Goal: Information Seeking & Learning: Learn about a topic

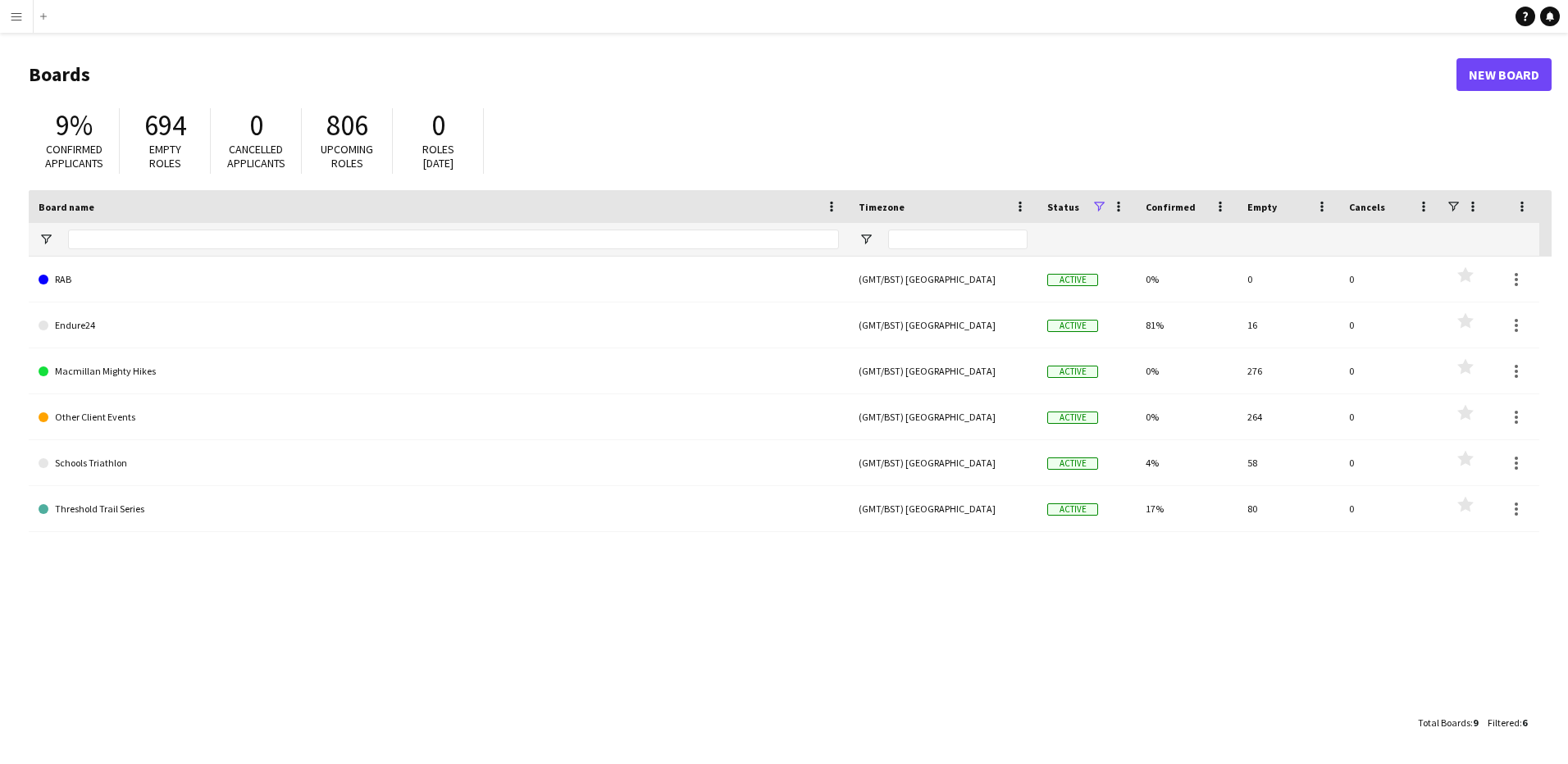
click at [16, 26] on button "Menu" at bounding box center [16, 16] width 32 height 32
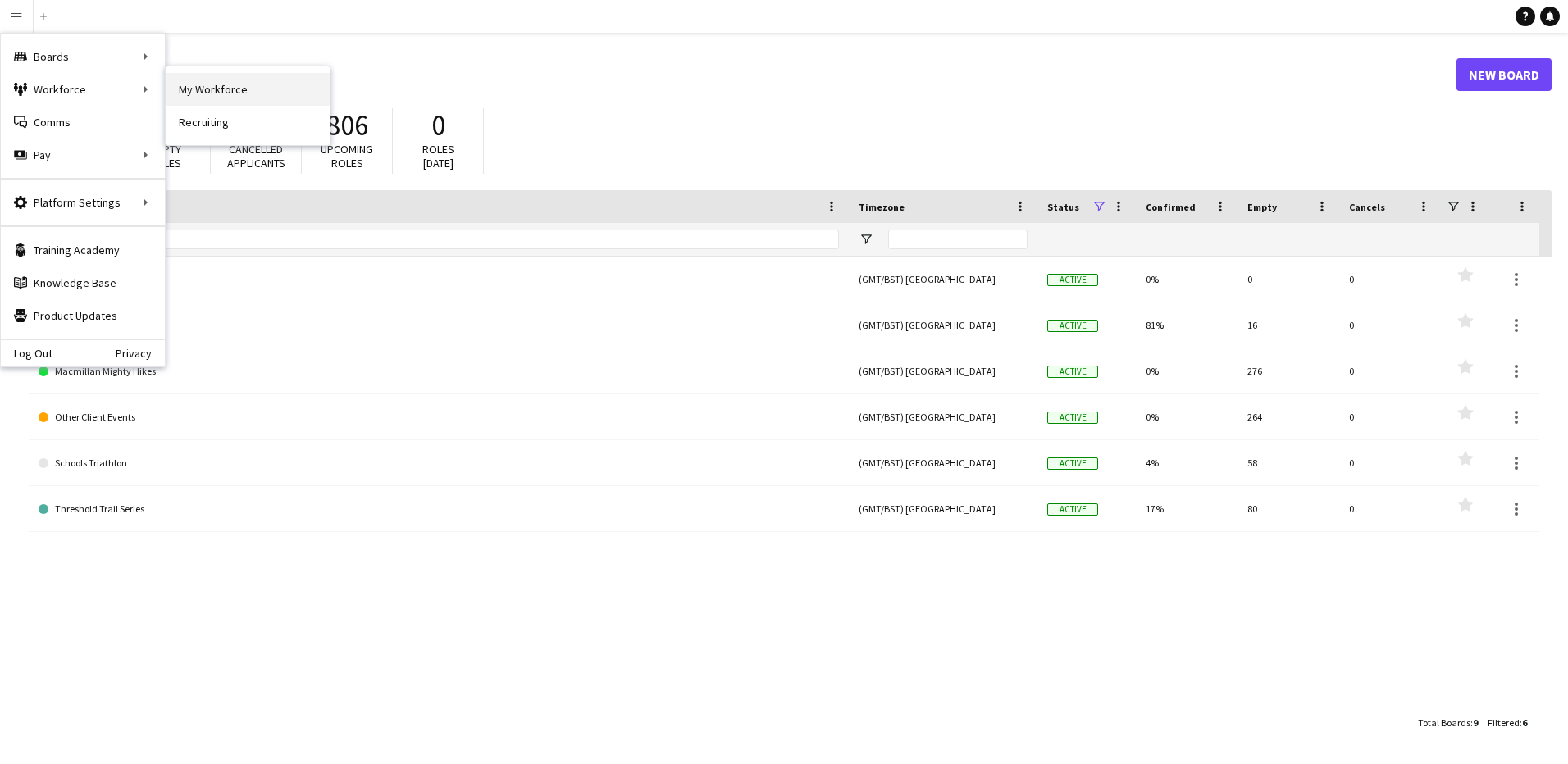
click at [193, 87] on link "My Workforce" at bounding box center [247, 89] width 164 height 32
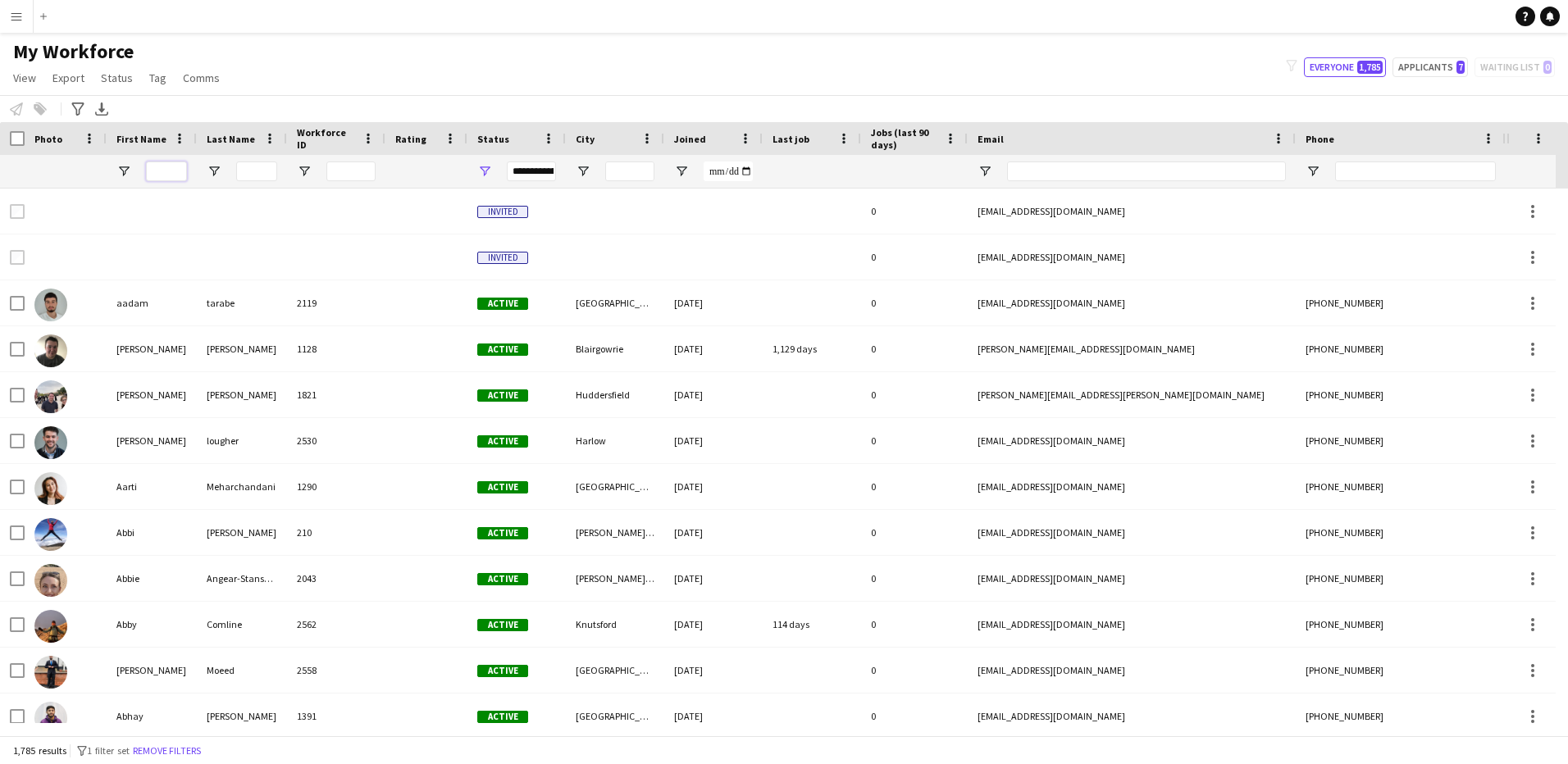
click at [170, 169] on input "First Name Filter Input" at bounding box center [166, 171] width 41 height 20
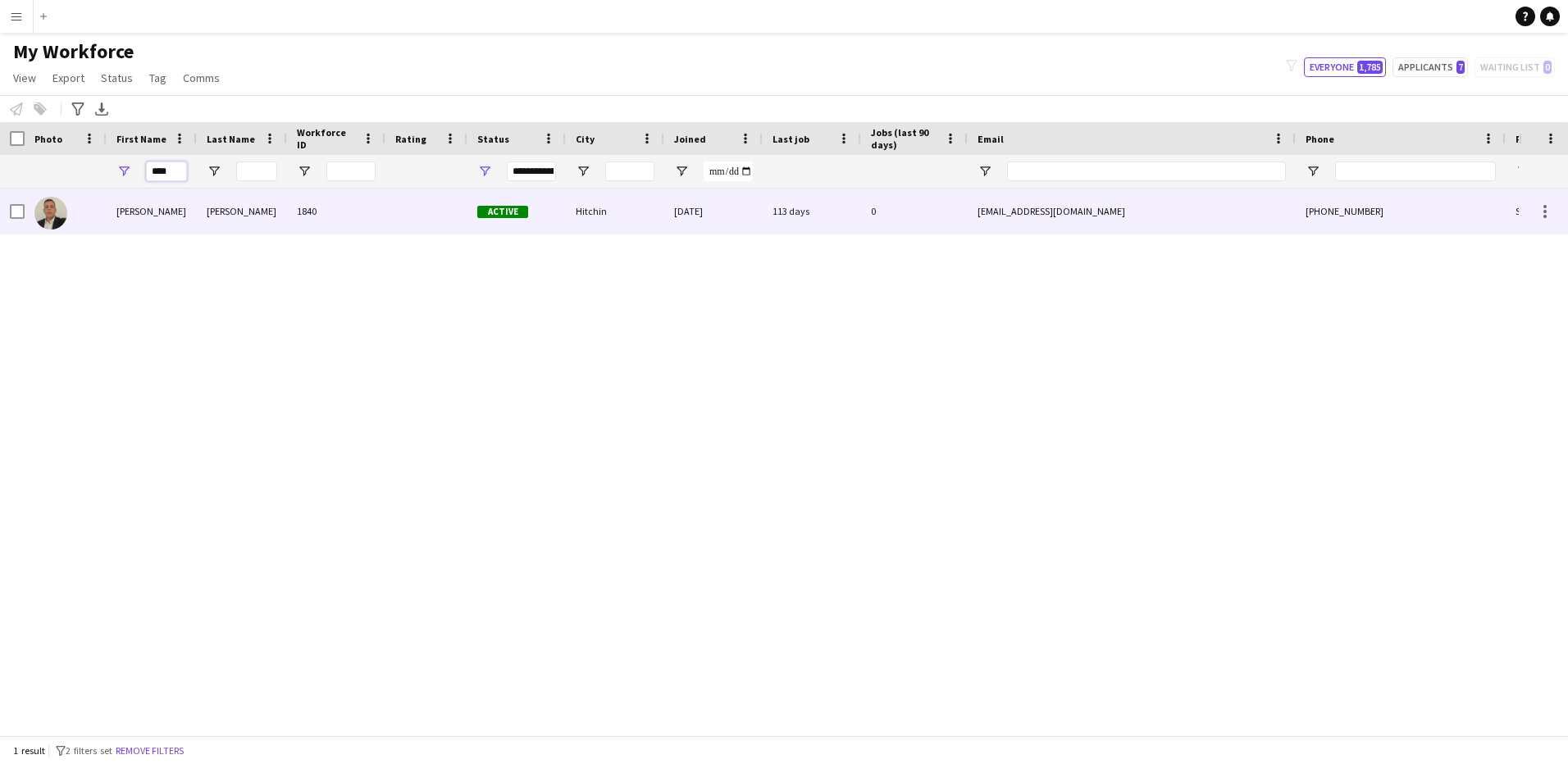
type input "****"
click at [146, 216] on div "[PERSON_NAME]" at bounding box center [151, 210] width 90 height 45
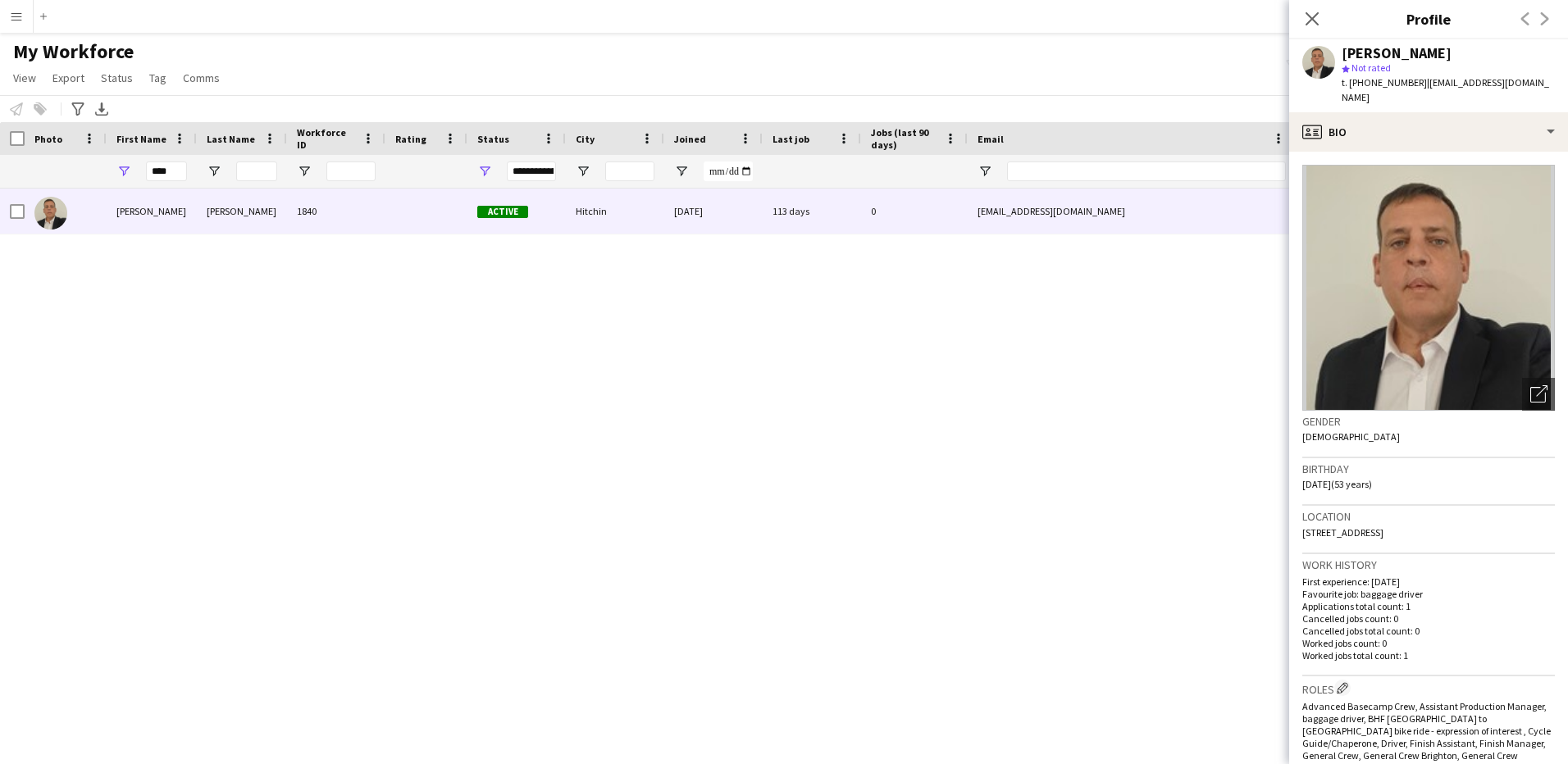
click at [598, 377] on div "[PERSON_NAME] 1840 Active Hitchin [DATE] 113 days 0 [EMAIL_ADDRESS][DOMAIN_NAME…" at bounding box center [759, 456] width 1519 height 535
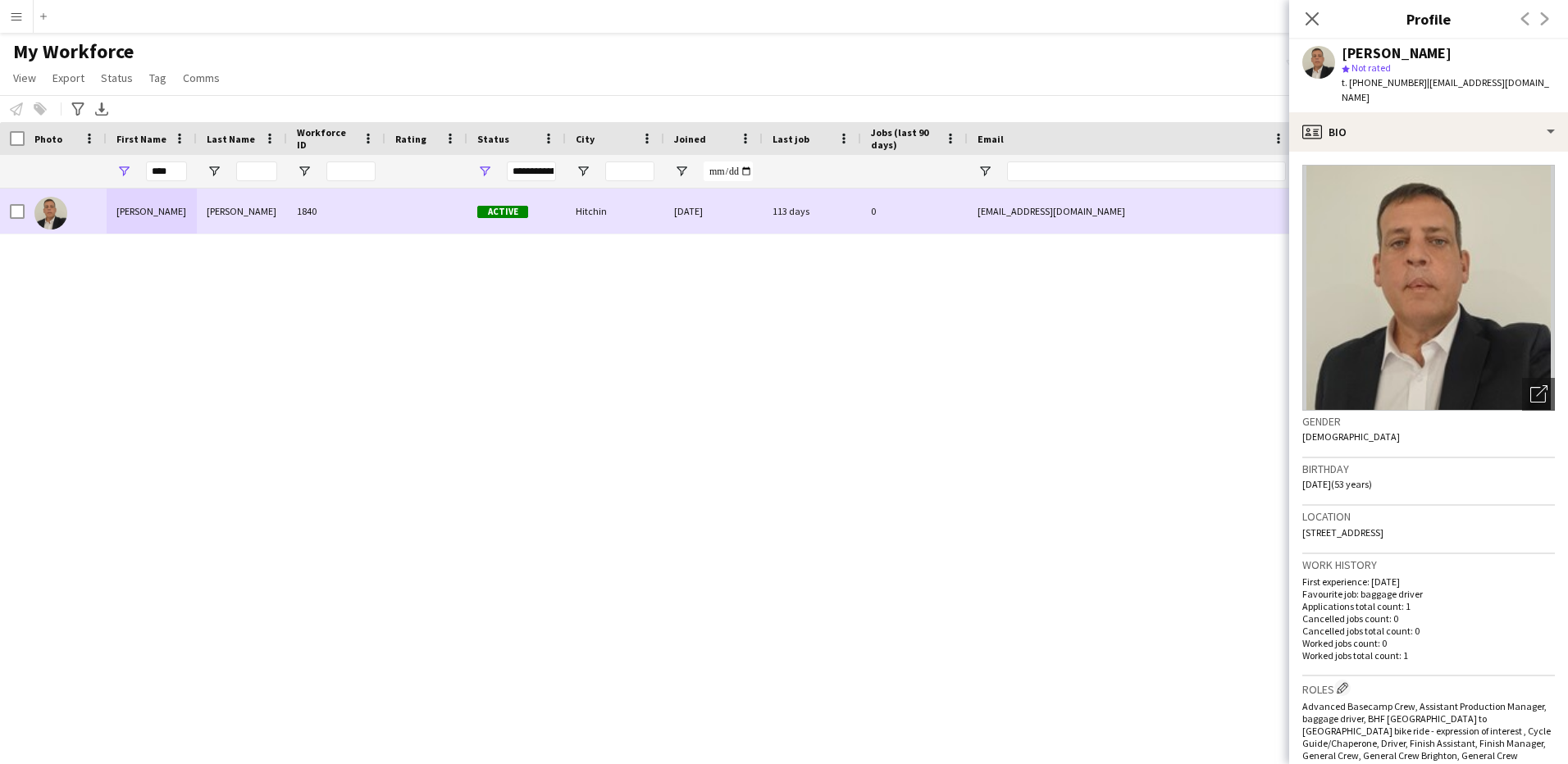
click at [794, 206] on div "113 days" at bounding box center [811, 210] width 98 height 45
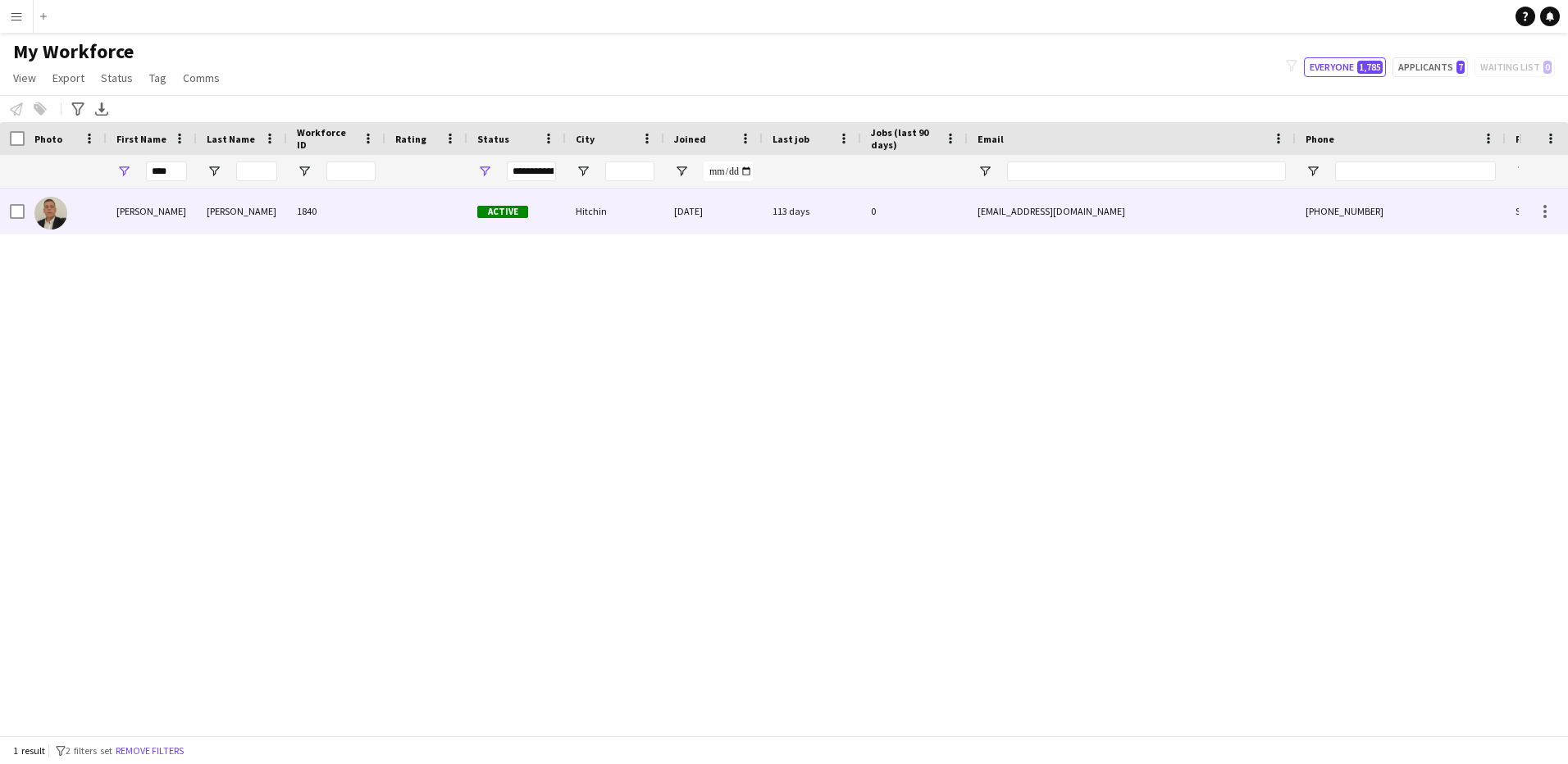
click at [787, 205] on div "113 days" at bounding box center [811, 210] width 98 height 45
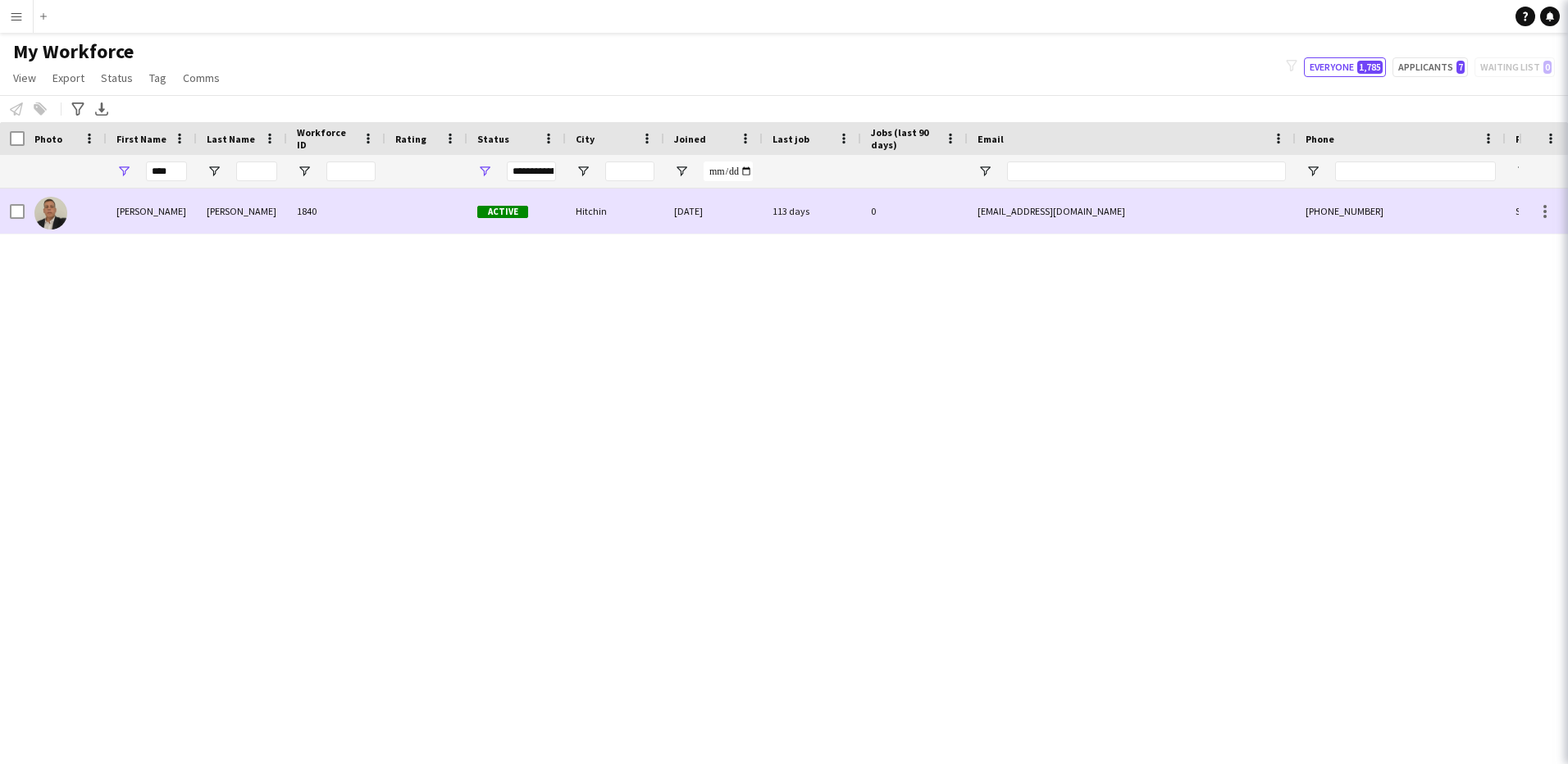
click at [787, 205] on div "113 days" at bounding box center [811, 210] width 98 height 45
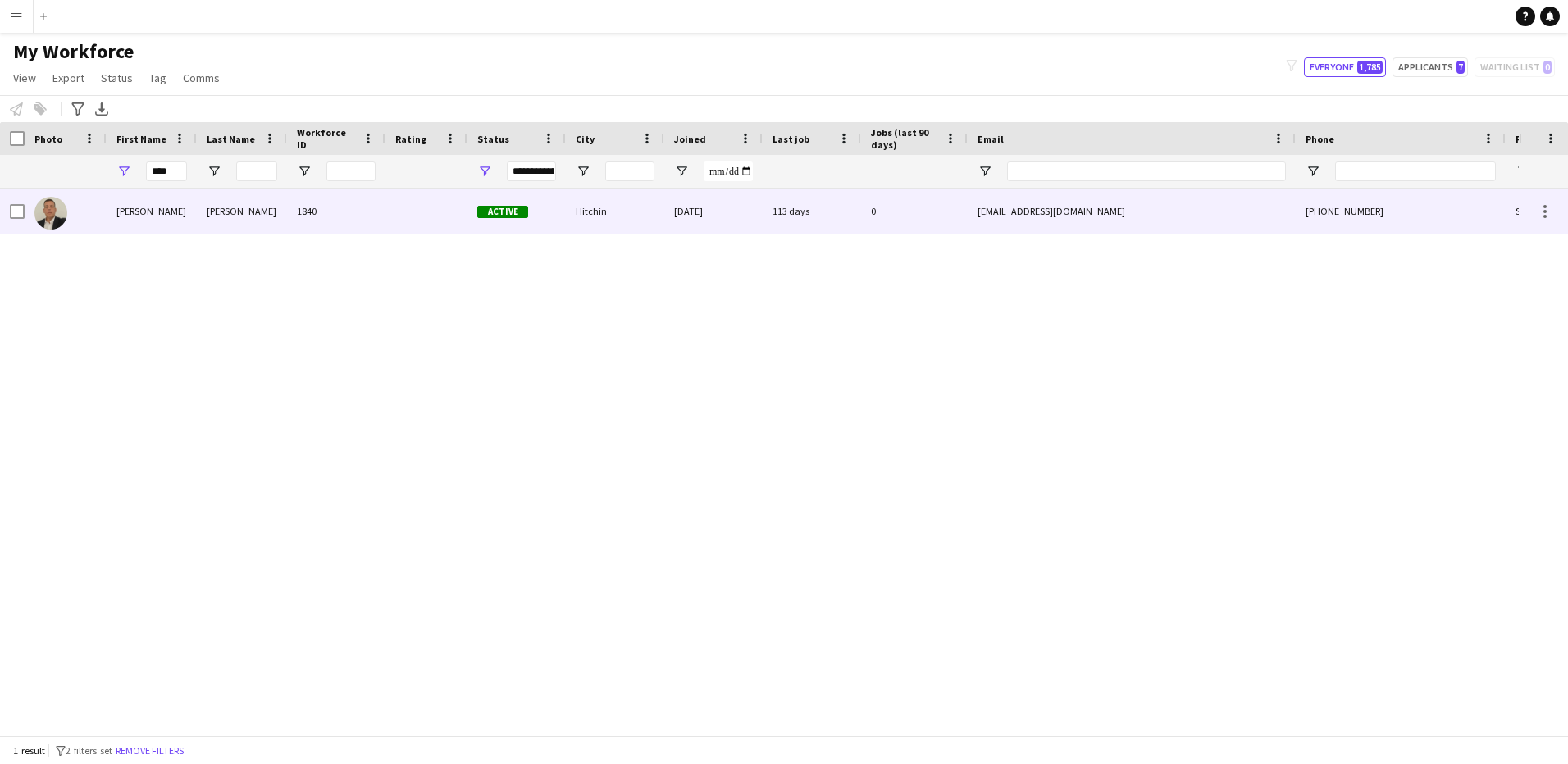
click at [795, 209] on div "113 days" at bounding box center [811, 210] width 98 height 45
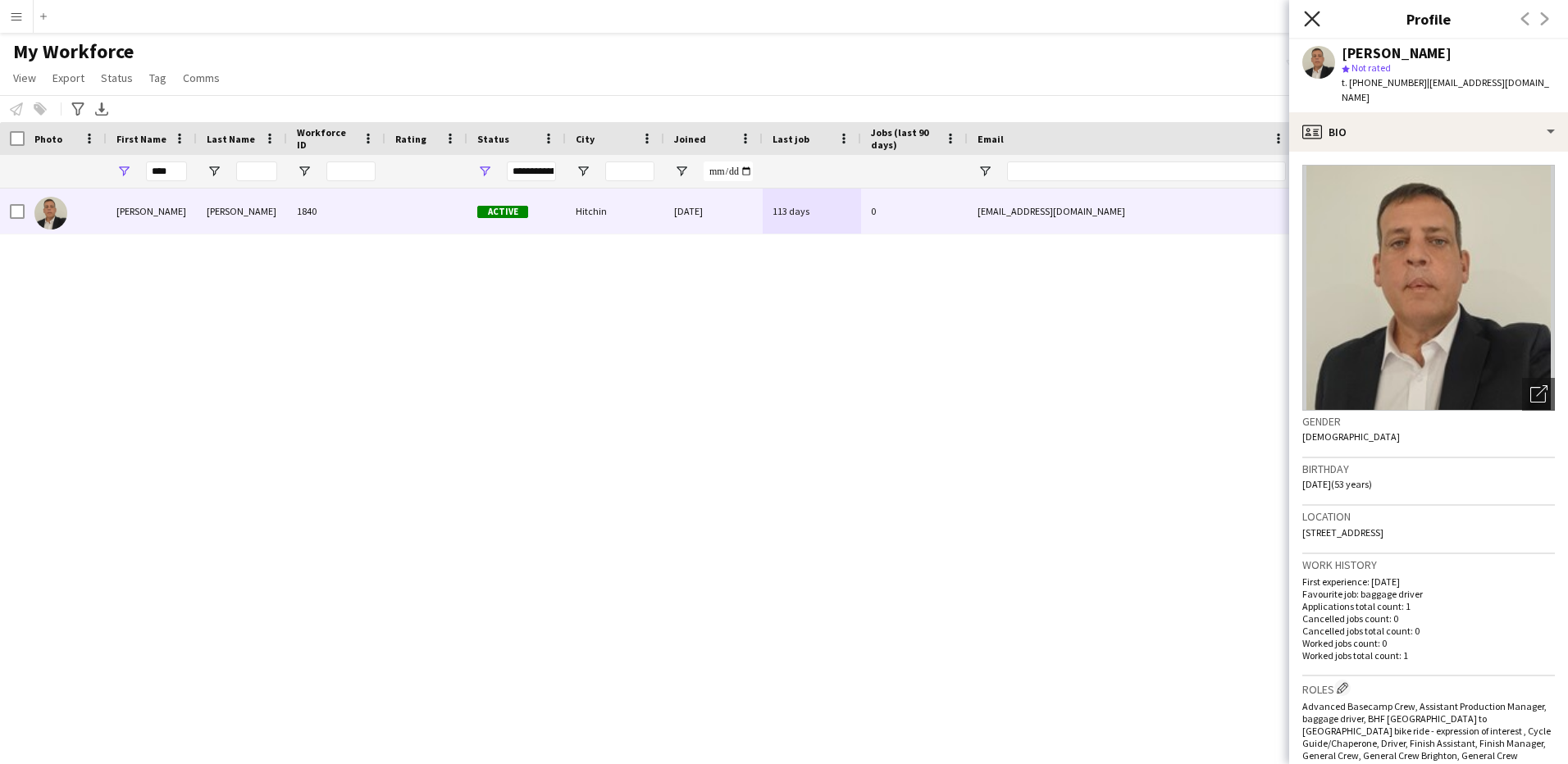
click at [1308, 11] on icon "Close pop-in" at bounding box center [1311, 18] width 15 height 15
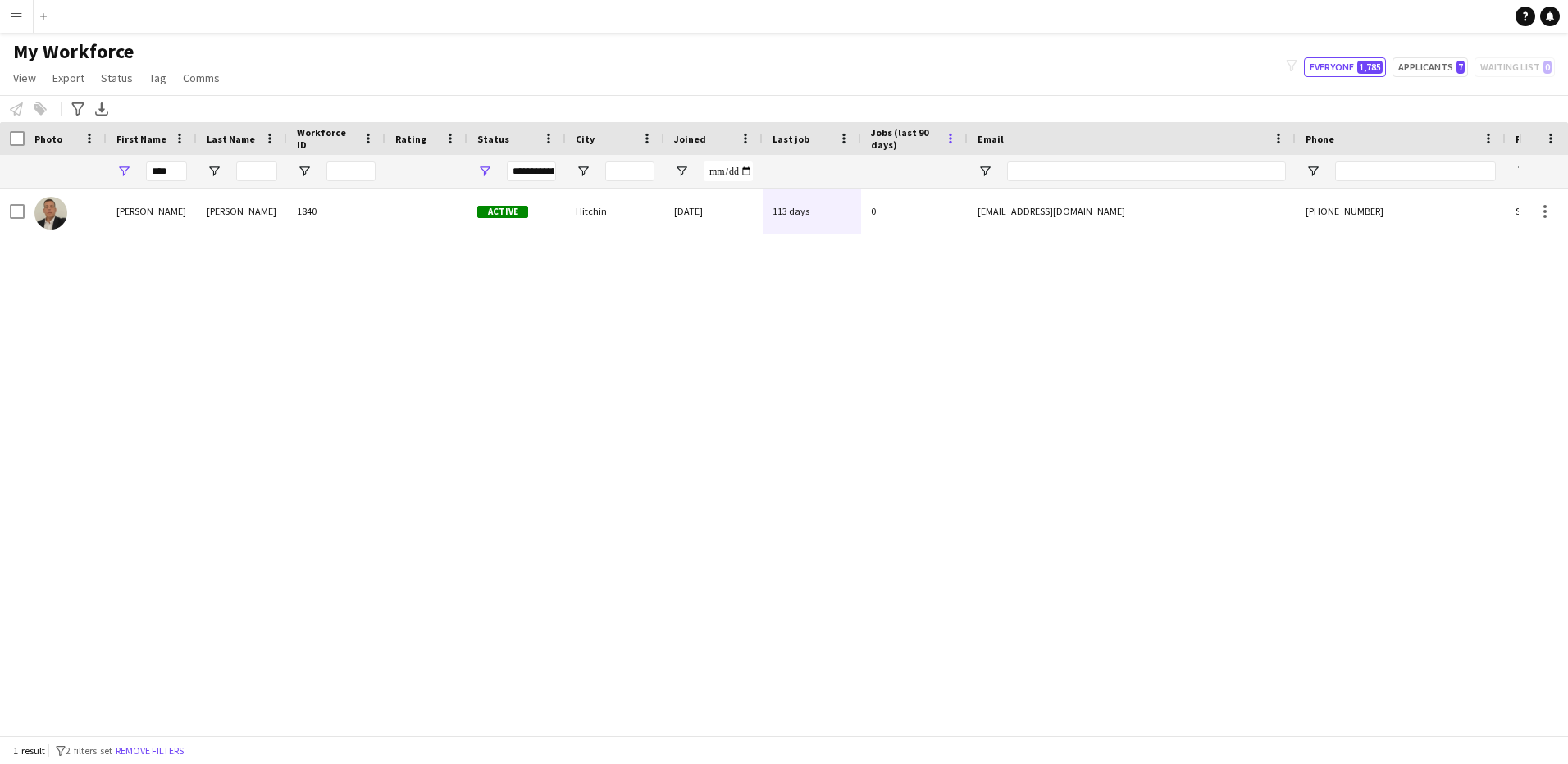
click at [953, 137] on span at bounding box center [951, 139] width 15 height 15
click at [889, 292] on div "[PERSON_NAME] 1840 Active Hitchin [DATE] 113 days 0 [EMAIL_ADDRESS][DOMAIN_NAME…" at bounding box center [759, 456] width 1519 height 535
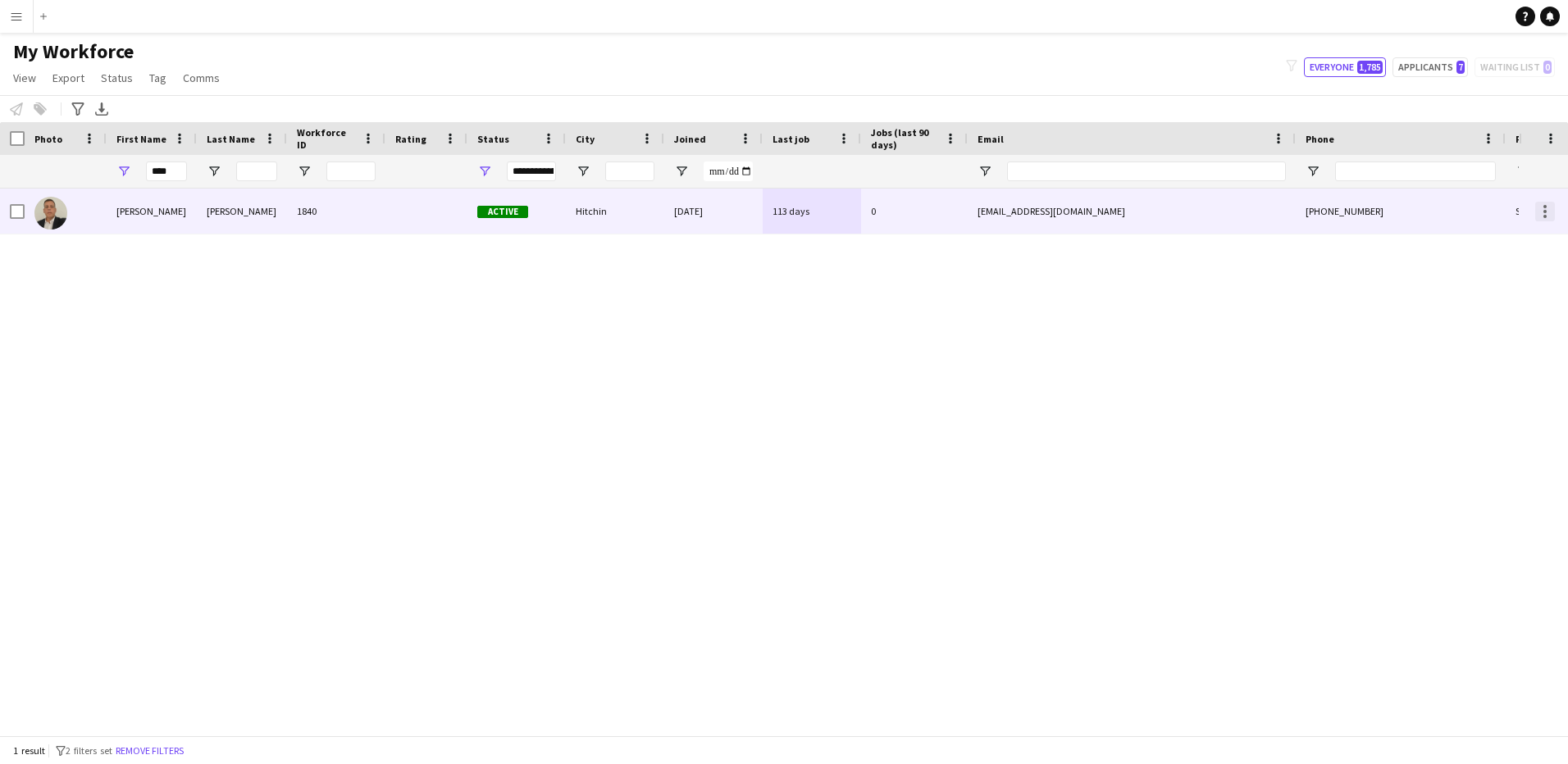
click at [1548, 206] on div at bounding box center [1544, 211] width 20 height 20
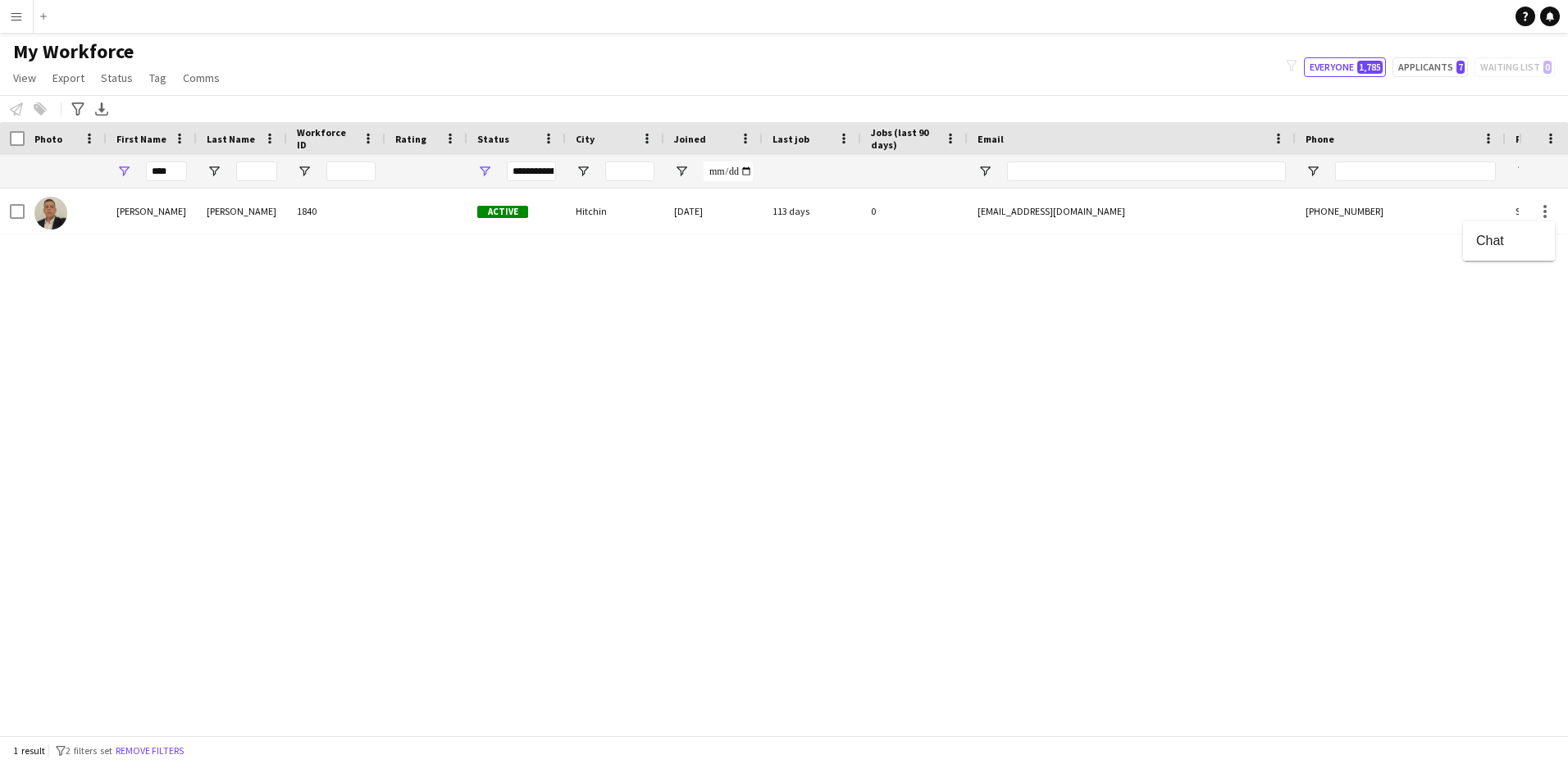
click at [1341, 272] on div at bounding box center [784, 382] width 1568 height 764
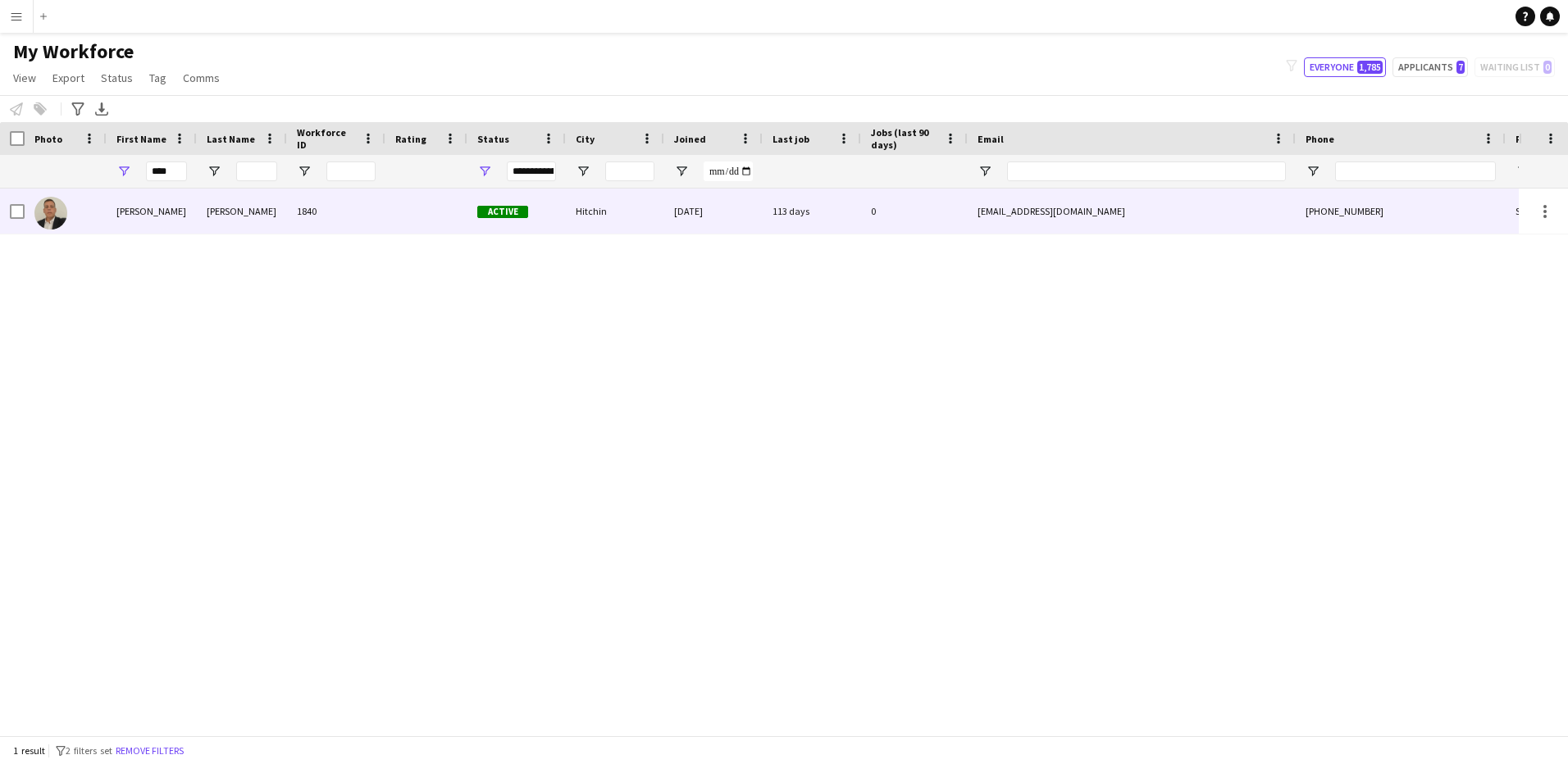
click at [1443, 216] on div "[PHONE_NUMBER]" at bounding box center [1400, 210] width 210 height 45
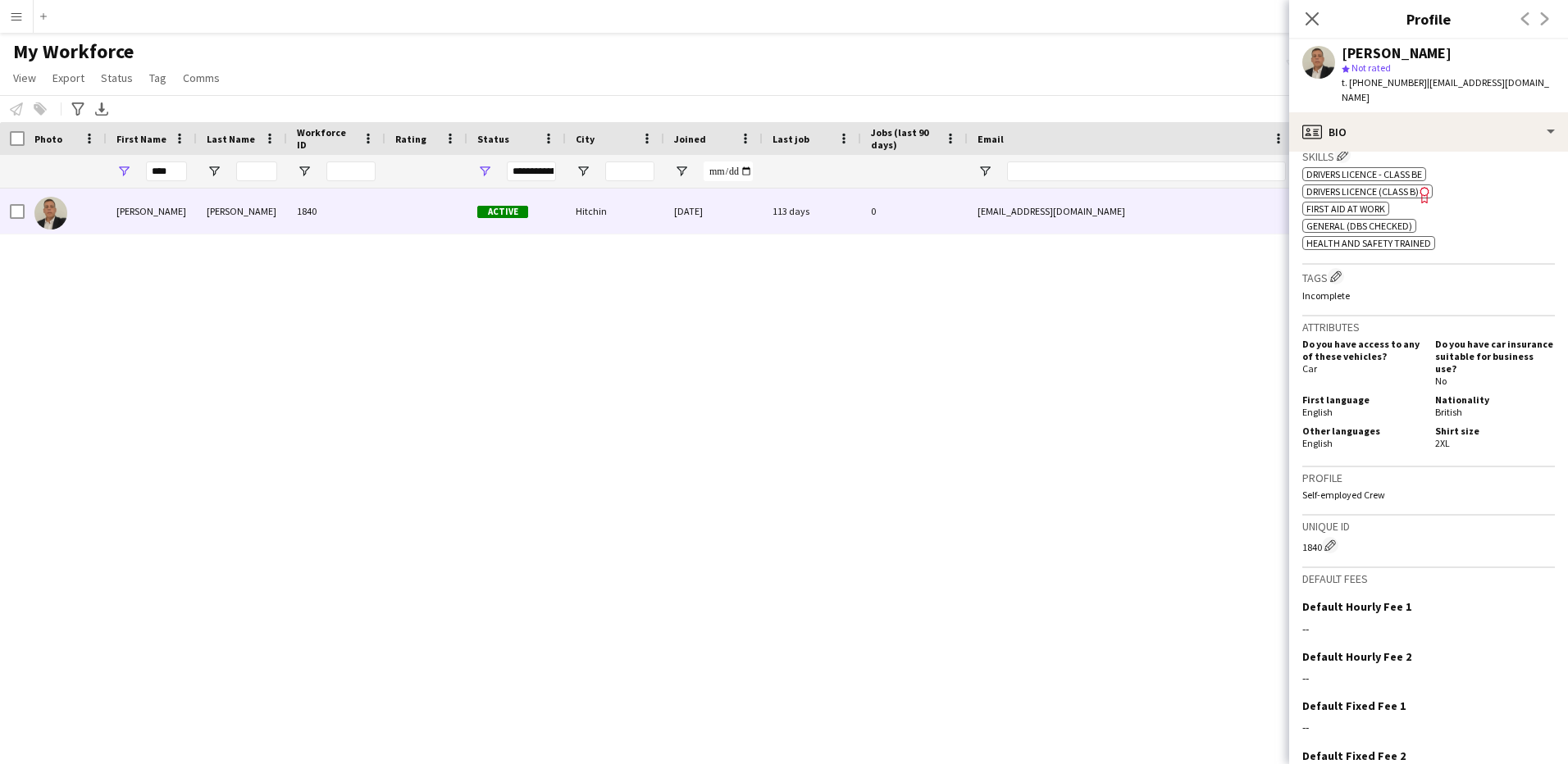
scroll to position [821, 0]
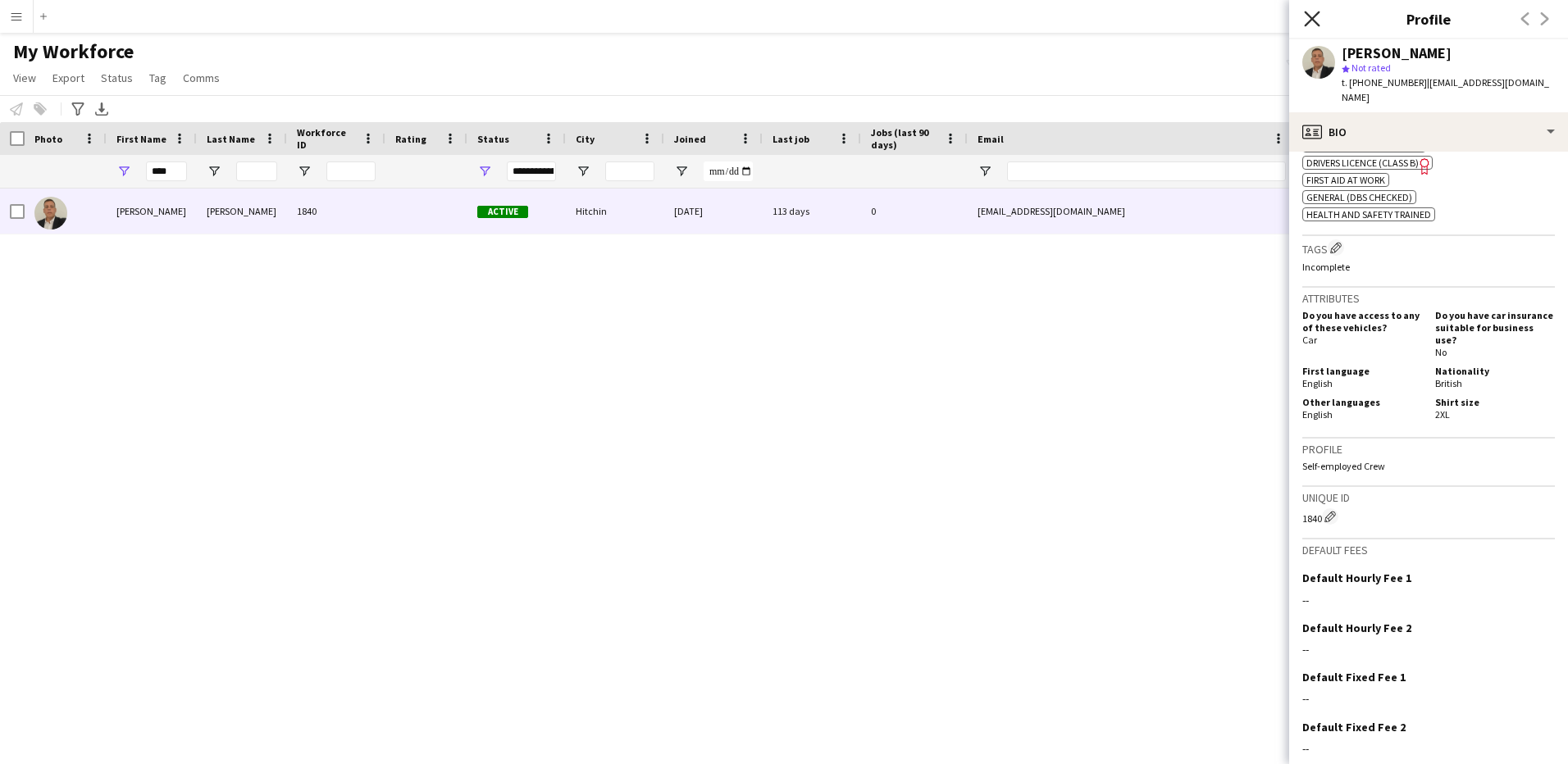
click at [1309, 11] on icon "Close pop-in" at bounding box center [1311, 18] width 15 height 15
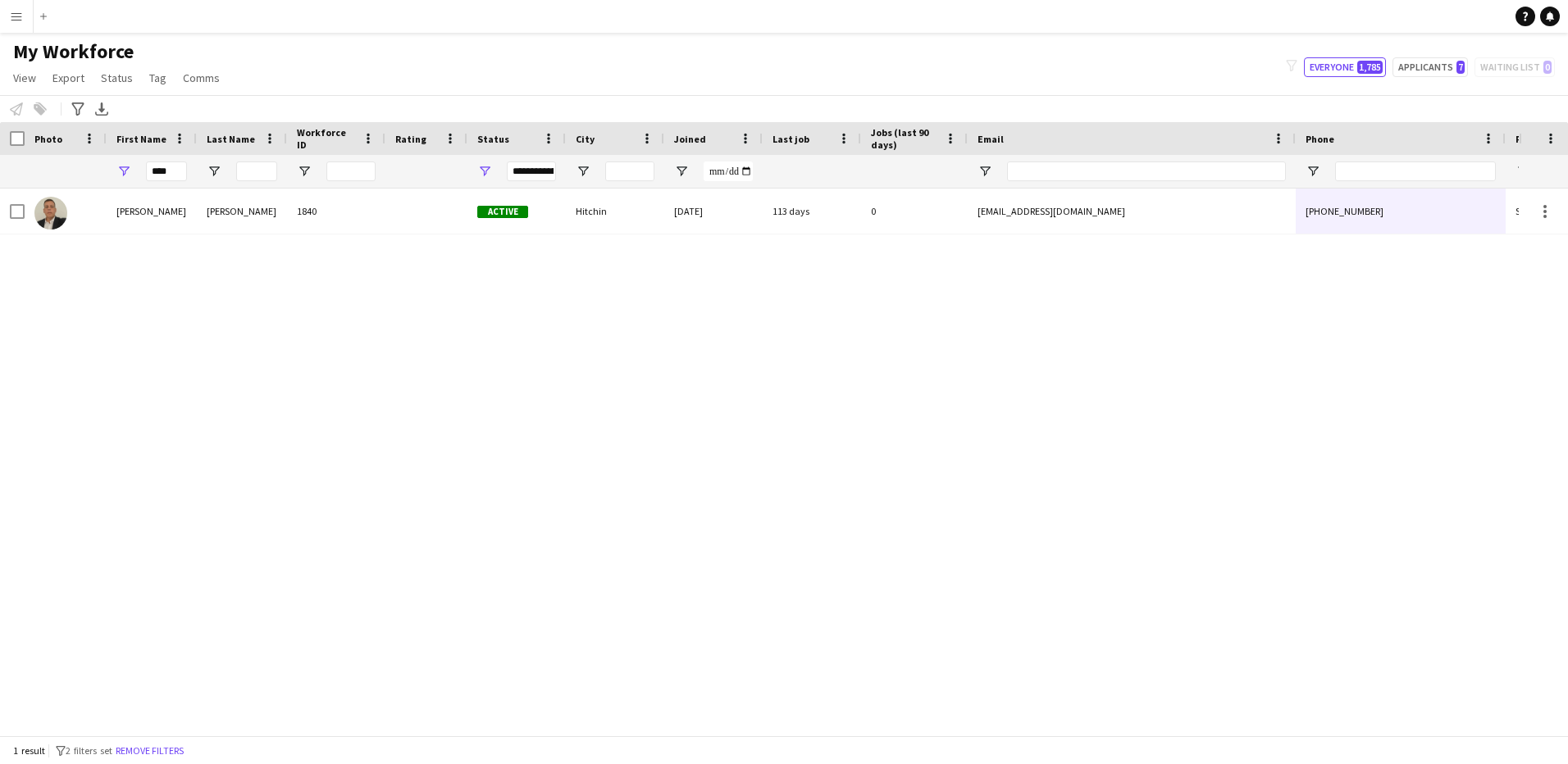
drag, startPoint x: 523, startPoint y: 302, endPoint x: 509, endPoint y: 306, distance: 14.6
click at [522, 303] on div "[PERSON_NAME] 1840 Active Hitchin [DATE] 113 days 0 [EMAIL_ADDRESS][DOMAIN_NAME…" at bounding box center [759, 456] width 1519 height 535
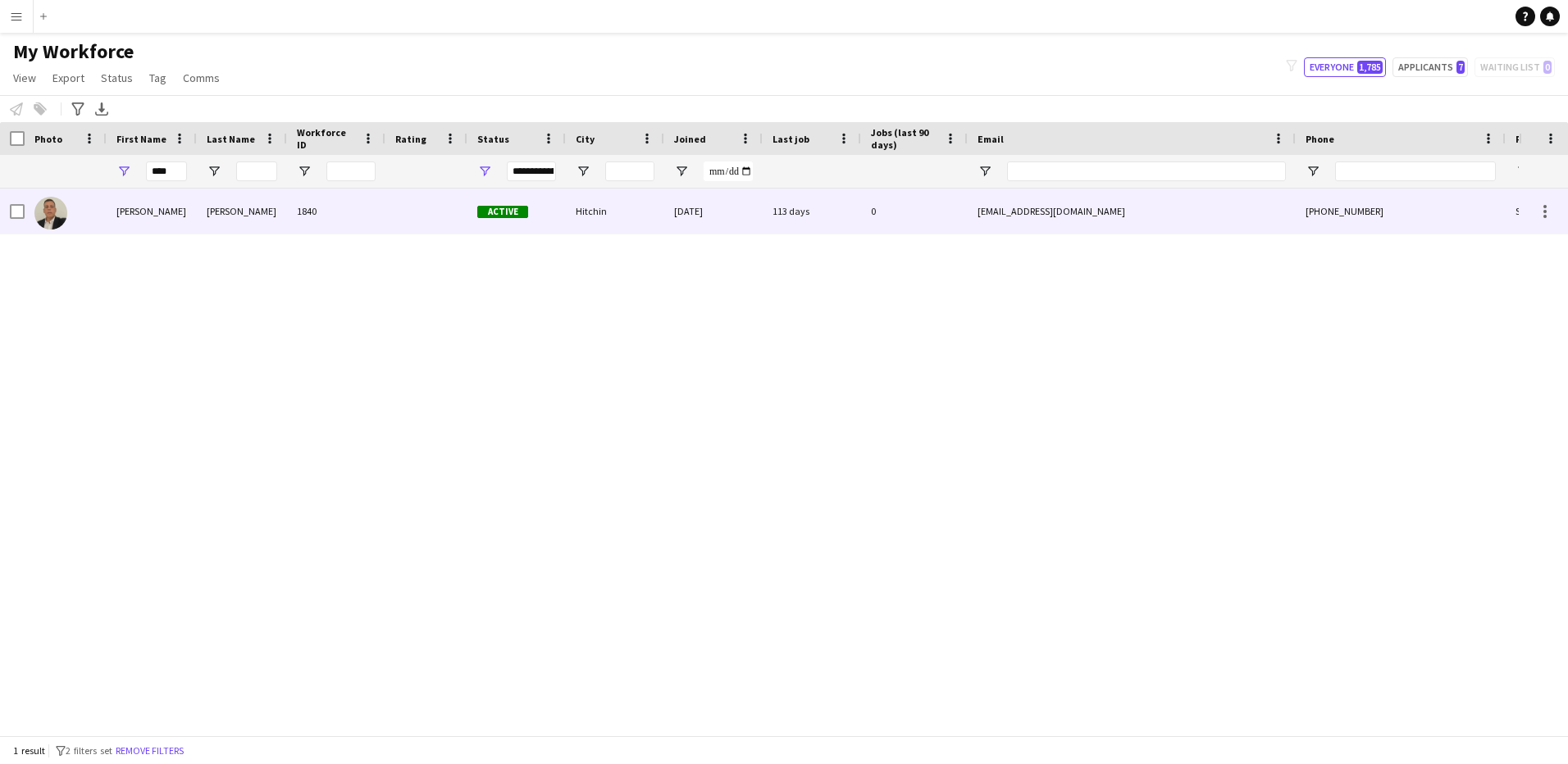
click at [480, 213] on span "Active" at bounding box center [501, 211] width 50 height 12
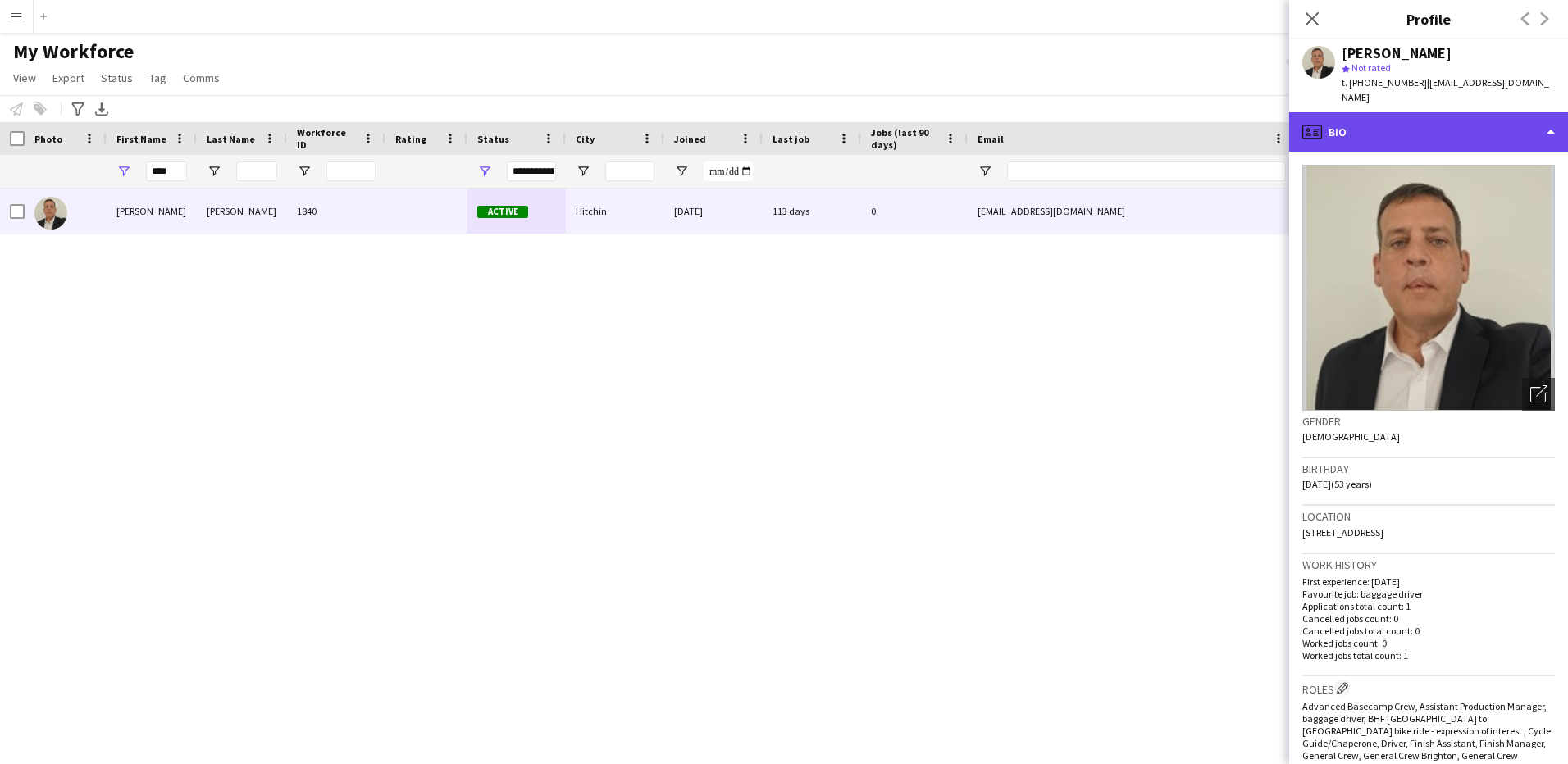
click at [1527, 115] on div "profile Bio" at bounding box center [1428, 131] width 279 height 39
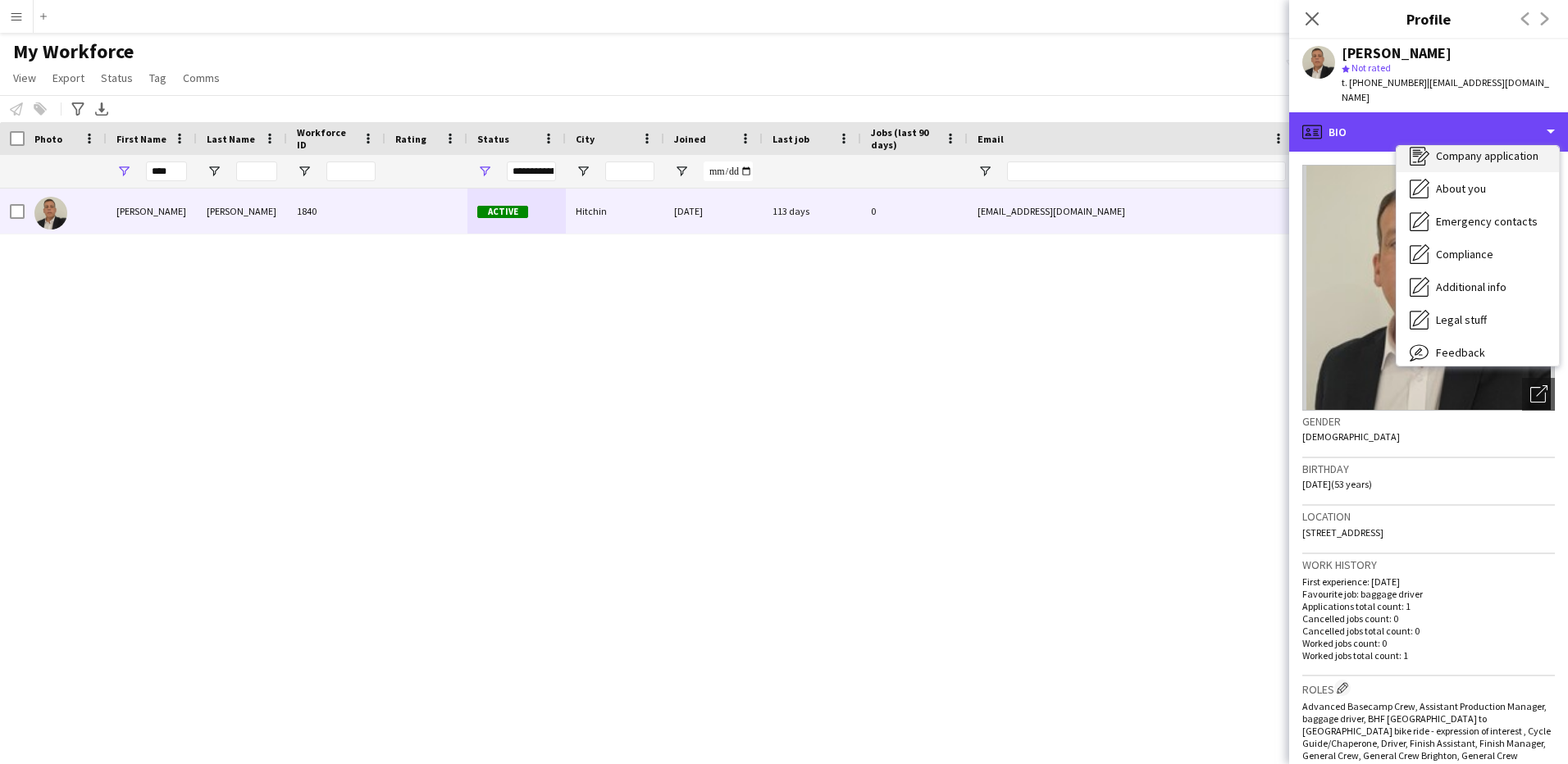
scroll to position [88, 0]
click at [1555, 112] on div "profile Bio" at bounding box center [1428, 131] width 279 height 39
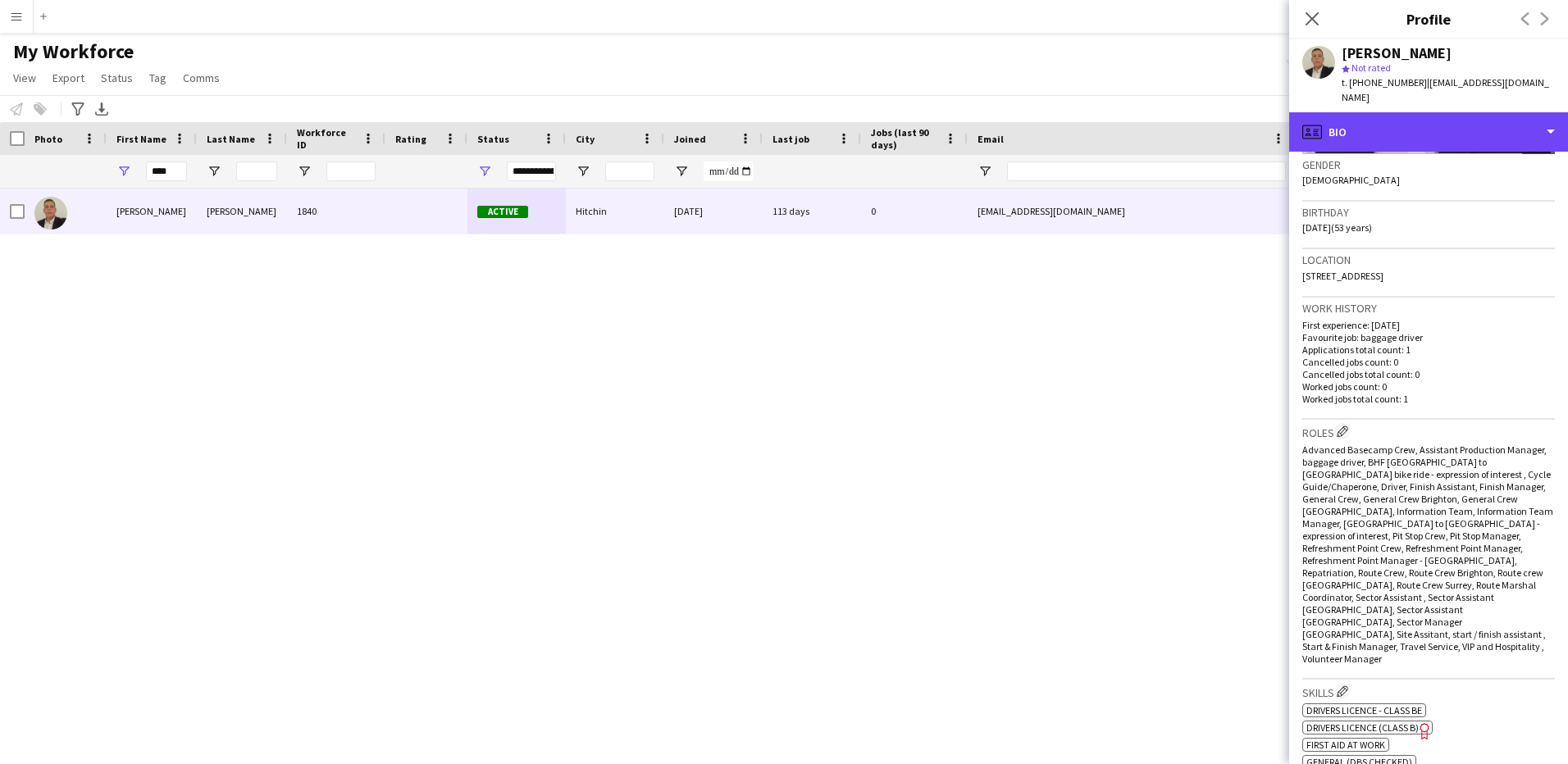
scroll to position [0, 0]
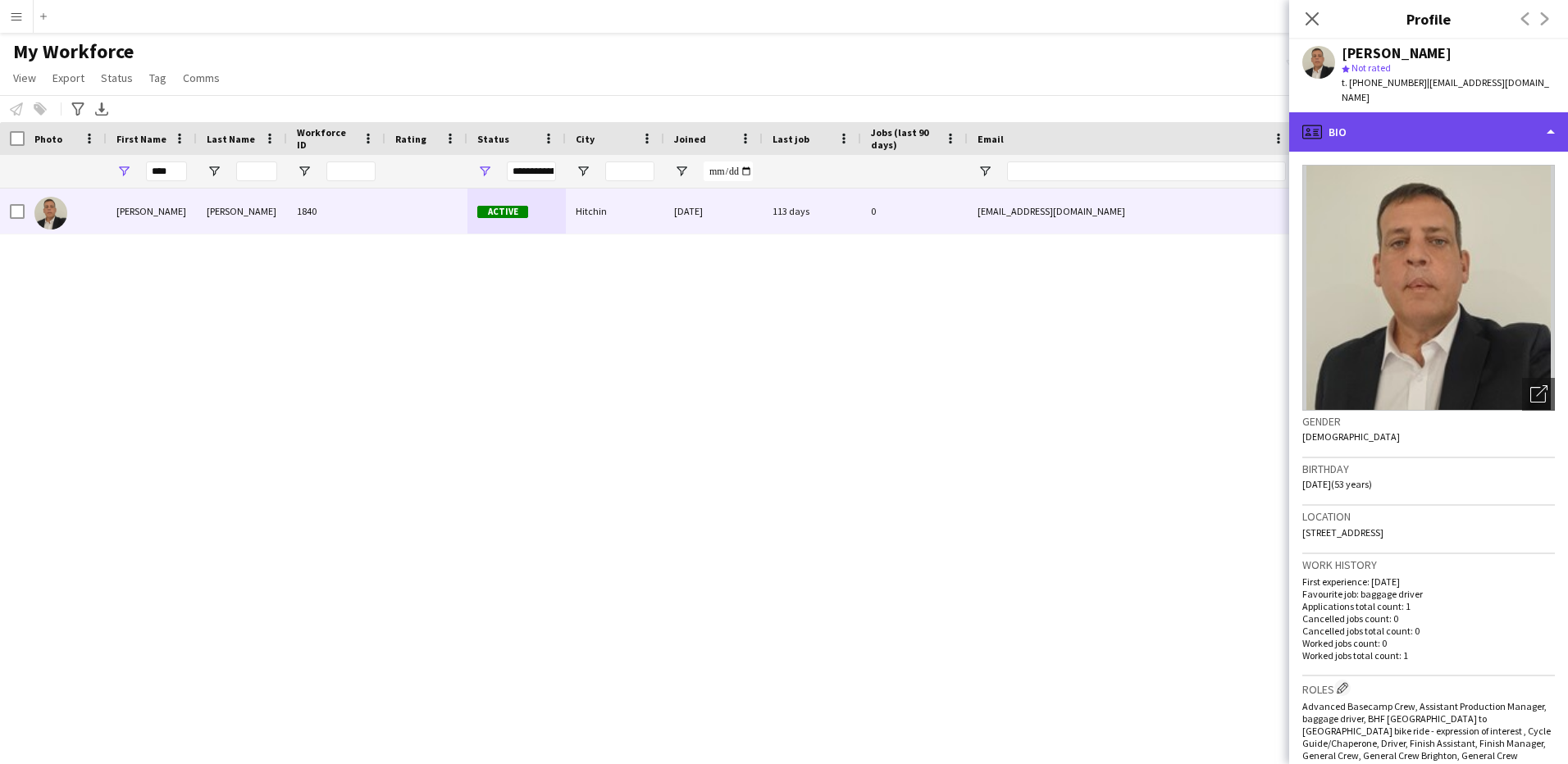
click at [1545, 112] on div "profile Bio" at bounding box center [1428, 131] width 279 height 39
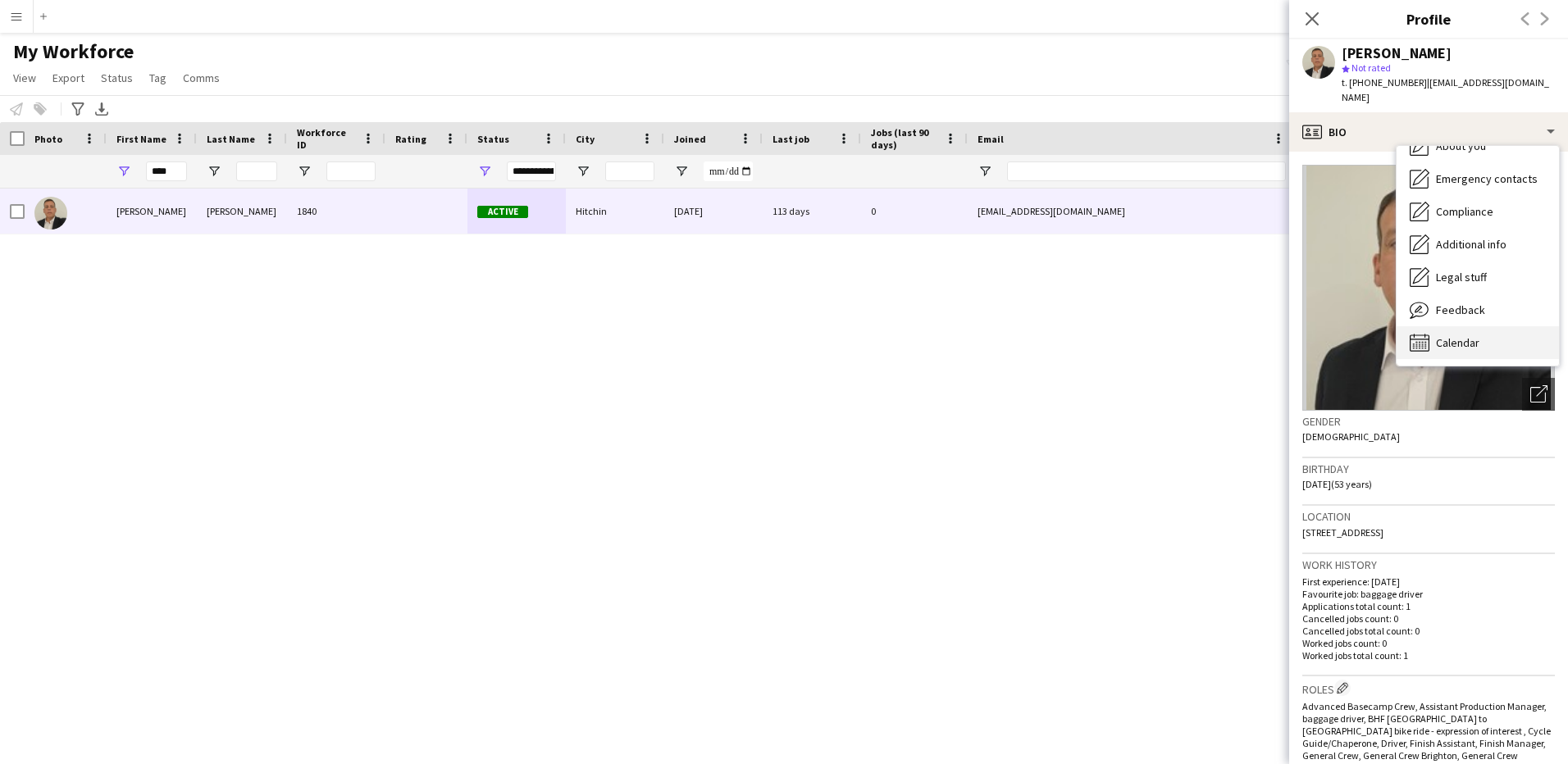
click at [1476, 335] on span "Calendar" at bounding box center [1458, 343] width 44 height 15
